Goal: Transaction & Acquisition: Purchase product/service

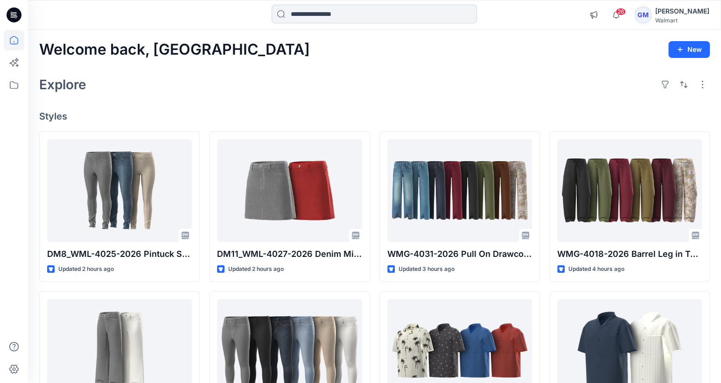
drag, startPoint x: 370, startPoint y: 24, endPoint x: 372, endPoint y: 19, distance: 5.9
click at [370, 23] on div at bounding box center [374, 15] width 205 height 21
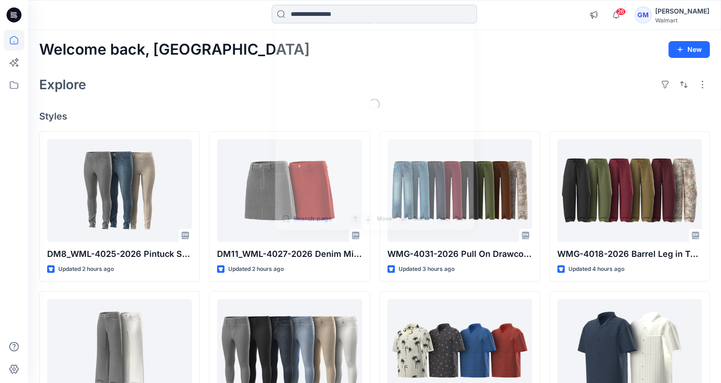
click at [373, 14] on input at bounding box center [374, 14] width 205 height 19
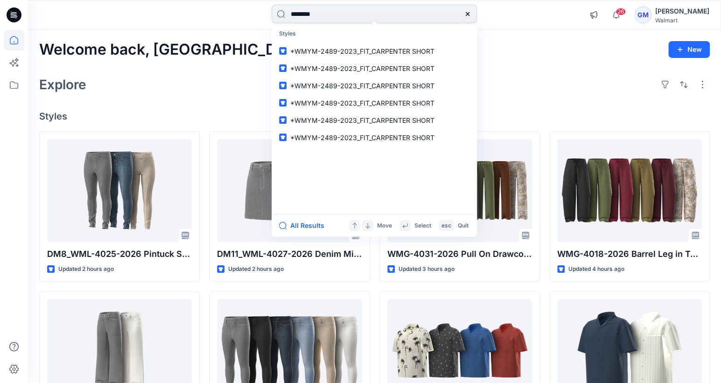
type input "*********"
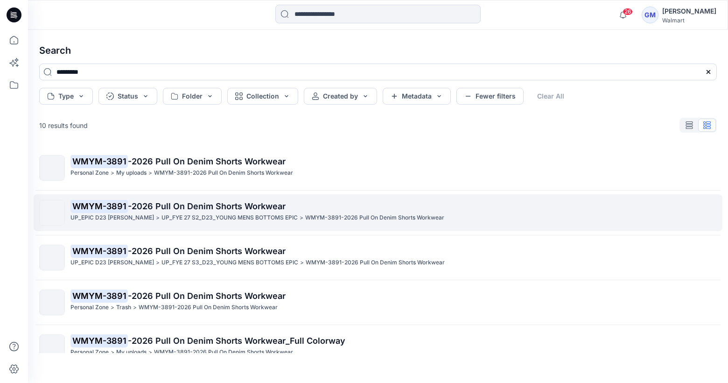
click at [241, 207] on span "-2026 Pull On Denim Shorts Workwear" at bounding box center [207, 206] width 158 height 10
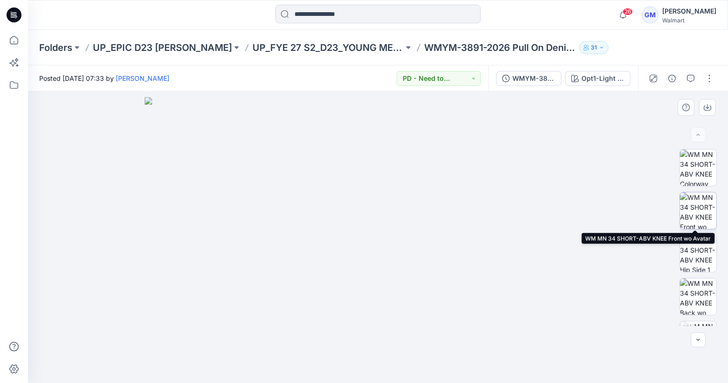
click at [694, 200] on img at bounding box center [698, 210] width 36 height 36
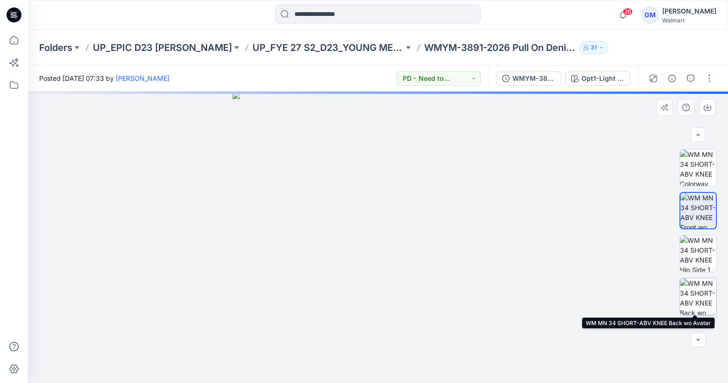
scroll to position [47, 0]
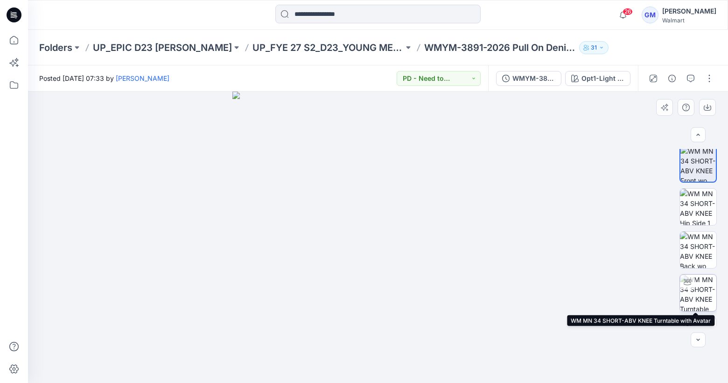
click at [700, 285] on img at bounding box center [698, 292] width 36 height 36
